Goal: Information Seeking & Learning: Learn about a topic

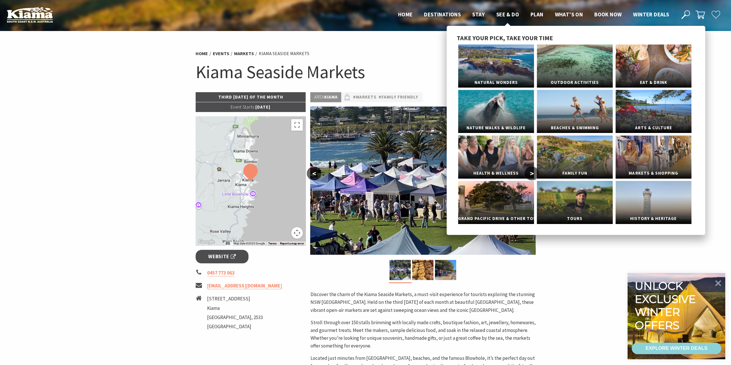
click at [499, 16] on span "See & Do" at bounding box center [507, 14] width 23 height 7
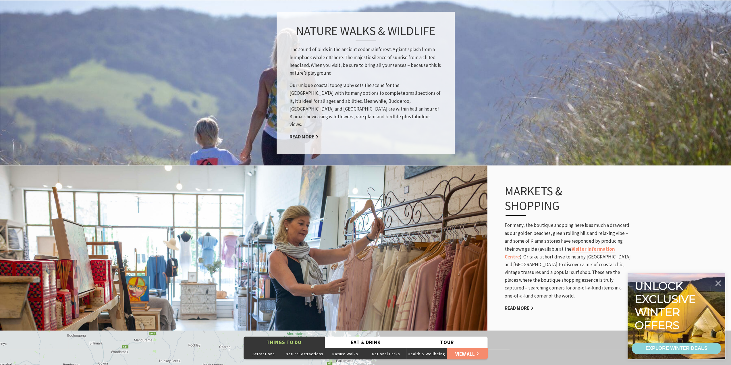
scroll to position [731, 0]
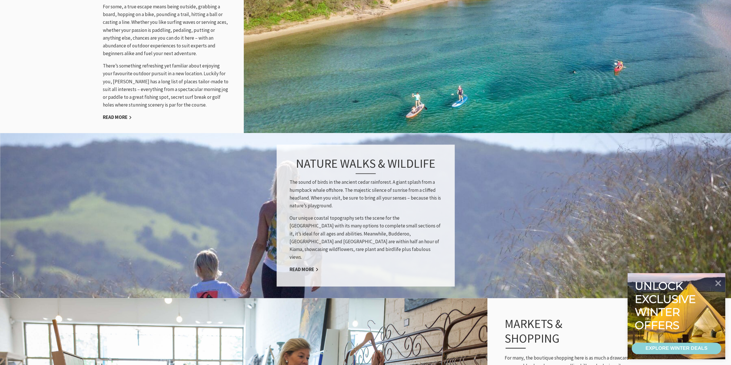
click at [299, 270] on div "Nature Walks & Wildlife The sound of birds in the ancient cedar rainforest. A g…" at bounding box center [366, 216] width 178 height 142
click at [299, 267] on link "Read More" at bounding box center [304, 269] width 29 height 7
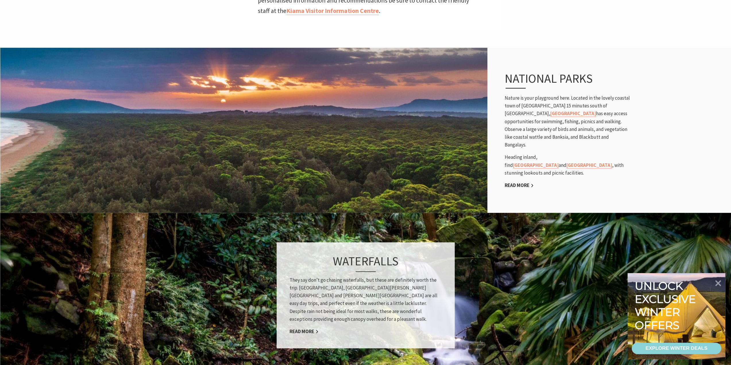
scroll to position [172, 0]
